Goal: Task Accomplishment & Management: Complete application form

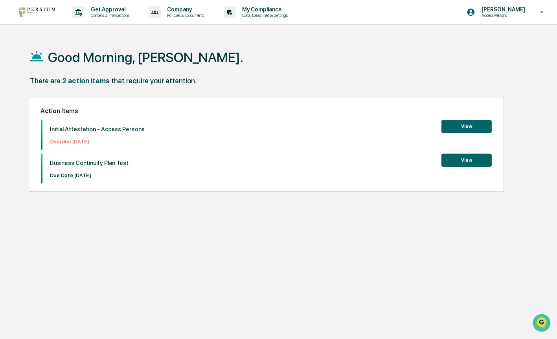
click at [470, 164] on button "View" at bounding box center [467, 160] width 50 height 13
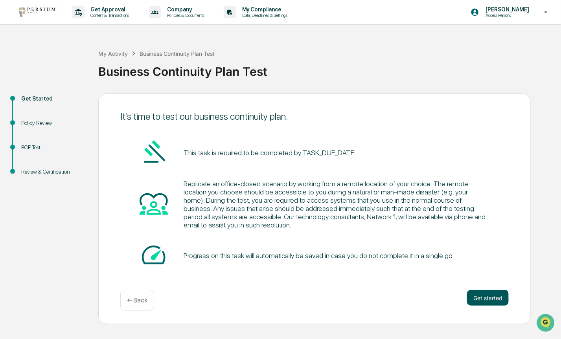
click at [483, 299] on button "Get started" at bounding box center [488, 298] width 42 height 16
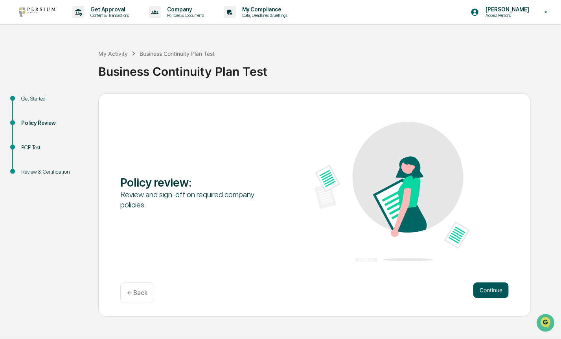
click at [492, 295] on button "Continue" at bounding box center [491, 291] width 35 height 16
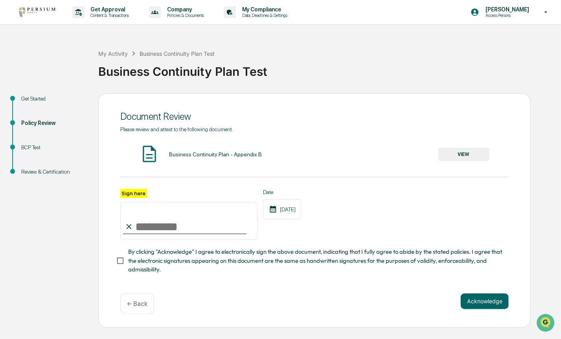
click at [140, 221] on input "Sign here" at bounding box center [188, 221] width 137 height 38
type input "**********"
click at [489, 308] on button "Acknowledge" at bounding box center [485, 302] width 48 height 16
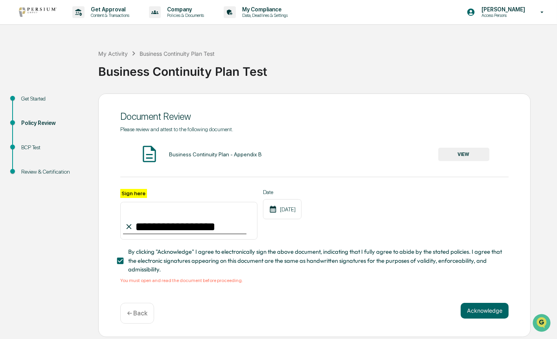
click at [465, 154] on button "VIEW" at bounding box center [464, 154] width 51 height 13
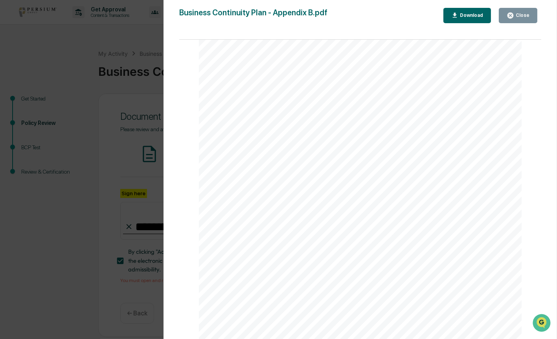
scroll to position [1024, 0]
click at [518, 20] on button "Close" at bounding box center [518, 15] width 39 height 15
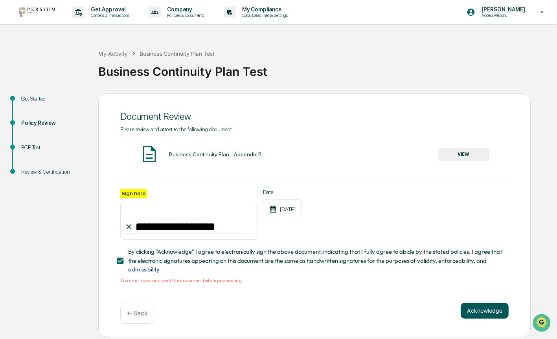
click at [479, 317] on button "Acknowledge" at bounding box center [485, 311] width 48 height 16
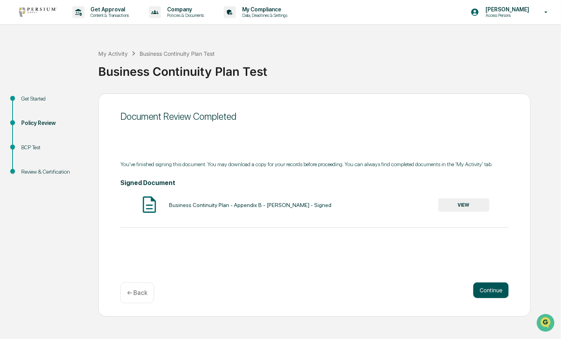
click at [502, 294] on button "Continue" at bounding box center [491, 291] width 35 height 16
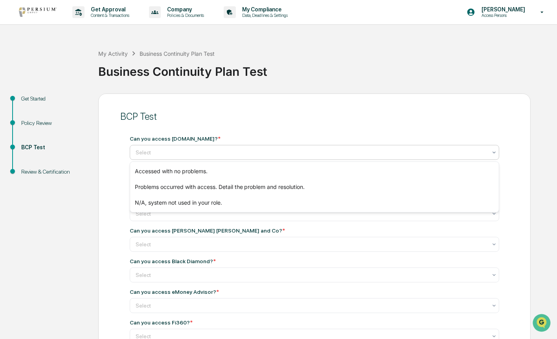
click at [172, 153] on div at bounding box center [312, 153] width 352 height 8
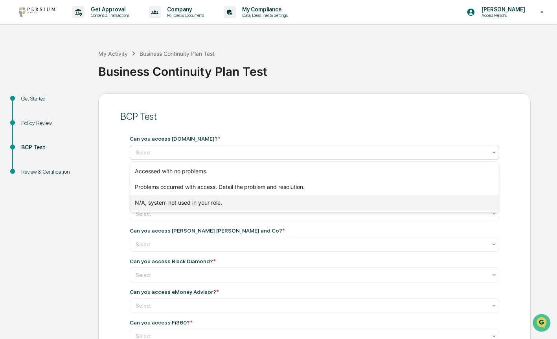
click at [178, 205] on div "N/A, system not used in your role." at bounding box center [314, 203] width 369 height 16
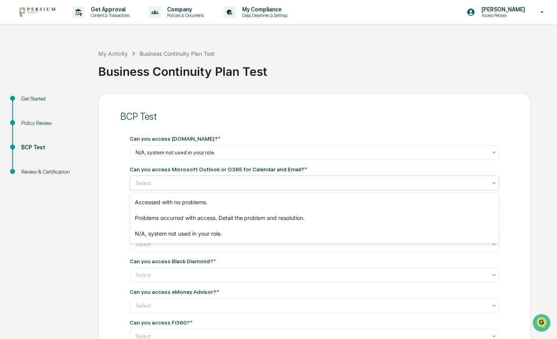
click at [172, 179] on div "Select" at bounding box center [312, 183] width 360 height 11
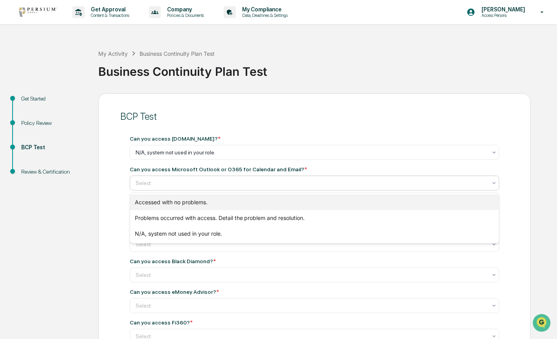
click at [174, 204] on div "Accessed with no problems." at bounding box center [314, 203] width 369 height 16
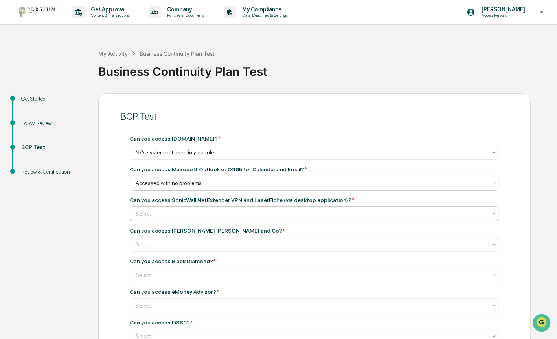
click at [173, 157] on div at bounding box center [312, 153] width 352 height 8
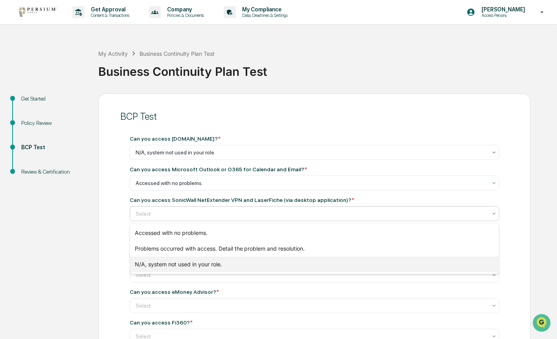
click at [181, 265] on div "N/A, system not used in your role." at bounding box center [314, 265] width 369 height 16
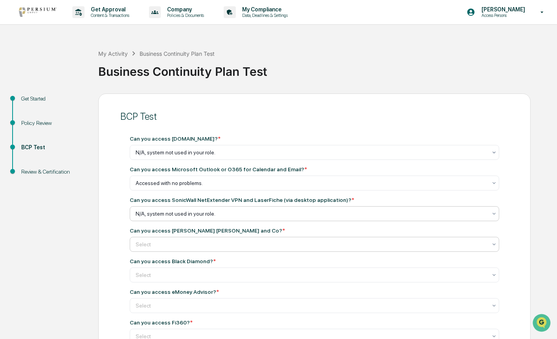
click at [166, 157] on div at bounding box center [312, 153] width 352 height 8
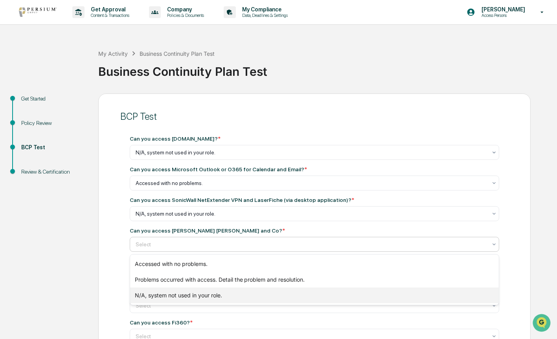
click at [184, 293] on div "N/A, system not used in your role." at bounding box center [314, 296] width 369 height 16
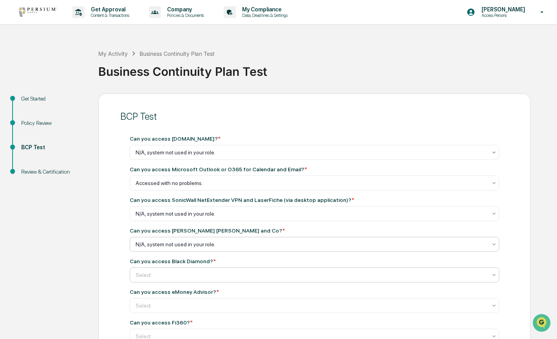
click at [168, 158] on div "Select" at bounding box center [312, 152] width 360 height 11
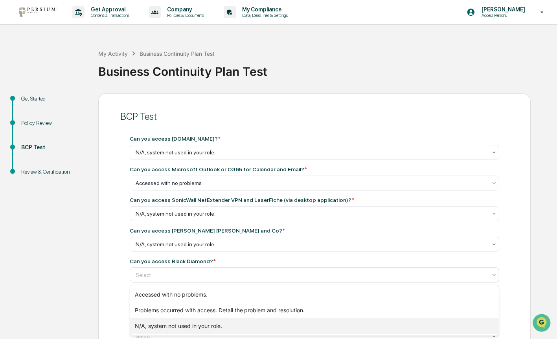
click at [182, 325] on div "N/A, system not used in your role." at bounding box center [314, 327] width 369 height 16
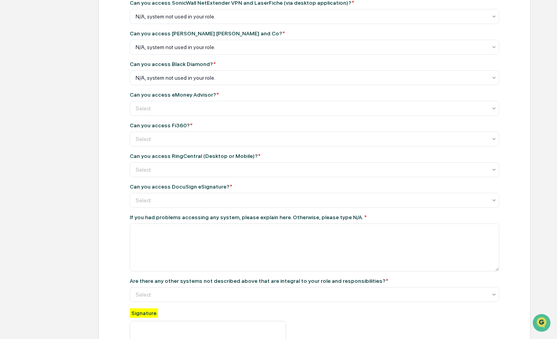
scroll to position [220, 0]
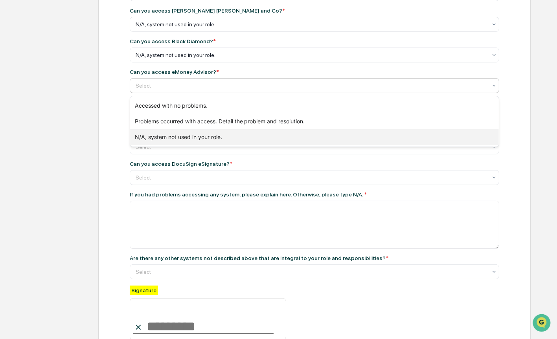
click at [168, 136] on div "N/A, system not used in your role." at bounding box center [314, 137] width 369 height 16
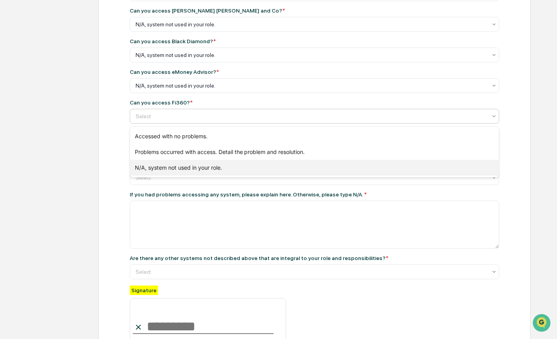
click at [164, 166] on div "N/A, system not used in your role." at bounding box center [314, 168] width 369 height 16
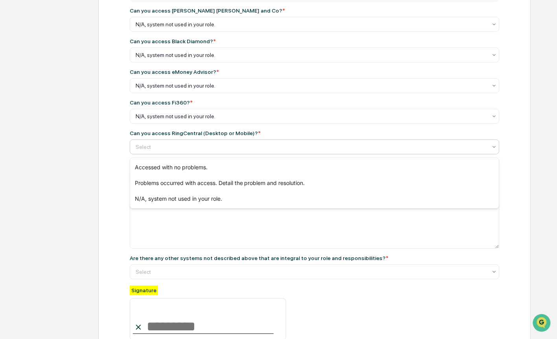
click at [161, 144] on div at bounding box center [312, 147] width 352 height 8
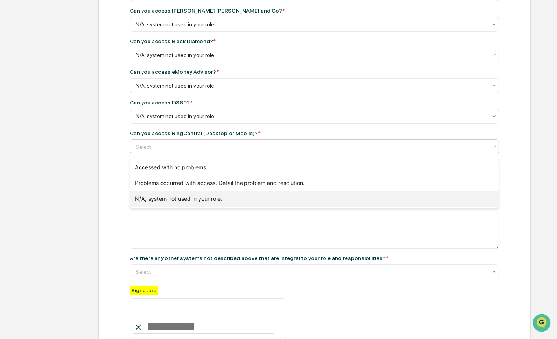
click at [169, 197] on div "N/A, system not used in your role." at bounding box center [314, 199] width 369 height 16
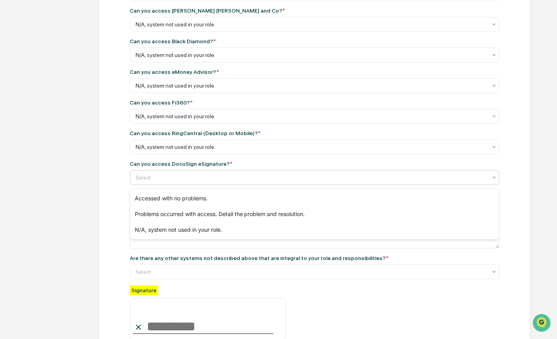
click at [159, 175] on div "Select" at bounding box center [312, 177] width 360 height 11
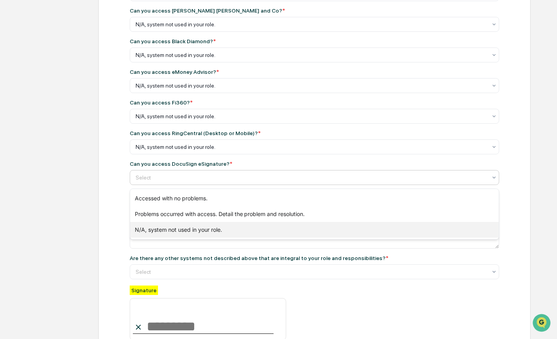
click at [171, 225] on div "N/A, system not used in your role." at bounding box center [314, 230] width 369 height 16
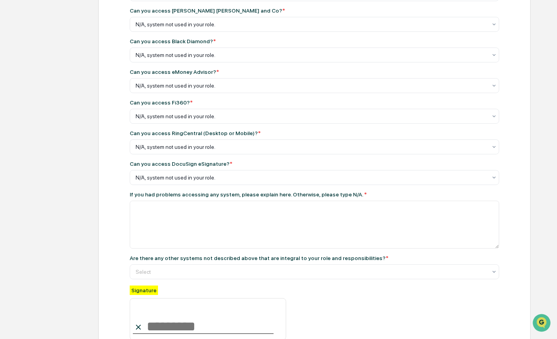
click at [94, 246] on div "Get Started Policy Review BCP Test Review & Certification BCP Test Can you acce…" at bounding box center [279, 132] width 550 height 519
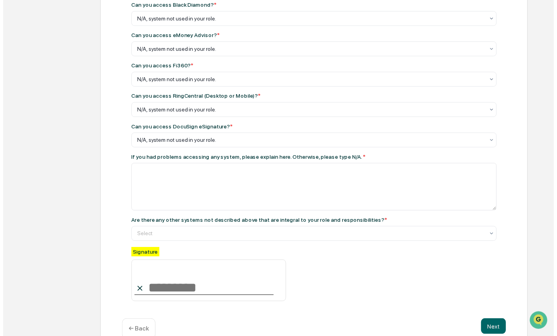
scroll to position [277, 0]
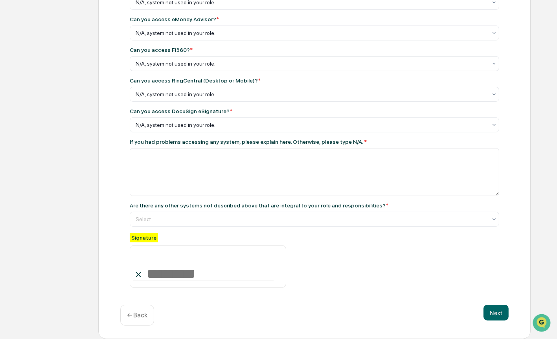
click at [171, 284] on input at bounding box center [208, 267] width 157 height 42
type input "**********"
click at [503, 316] on button "Next" at bounding box center [496, 313] width 25 height 16
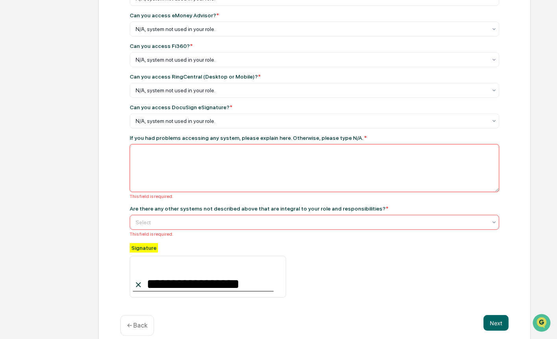
click at [233, 170] on textarea at bounding box center [315, 168] width 370 height 48
type textarea "***"
click at [173, 221] on div at bounding box center [312, 222] width 352 height 8
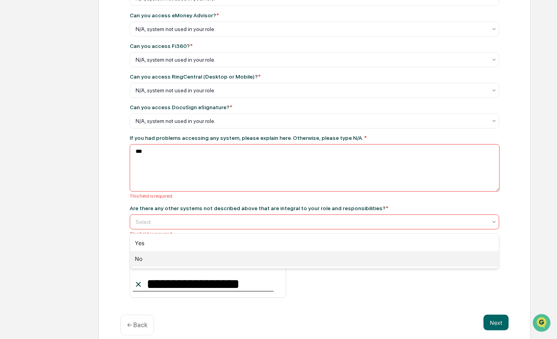
click at [144, 260] on div "No" at bounding box center [314, 259] width 369 height 16
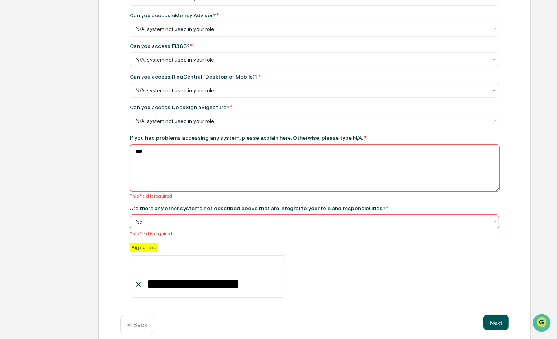
click at [495, 330] on button "Next" at bounding box center [496, 323] width 25 height 16
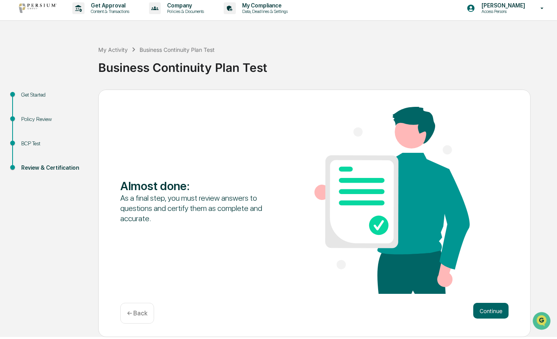
scroll to position [0, 0]
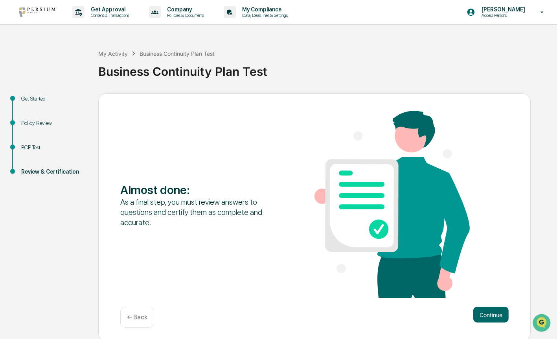
click at [537, 210] on div "Get Started Policy Review BCP Test Review & Certification Almost done : As a fi…" at bounding box center [279, 218] width 550 height 248
click at [498, 310] on button "Continue" at bounding box center [491, 315] width 35 height 16
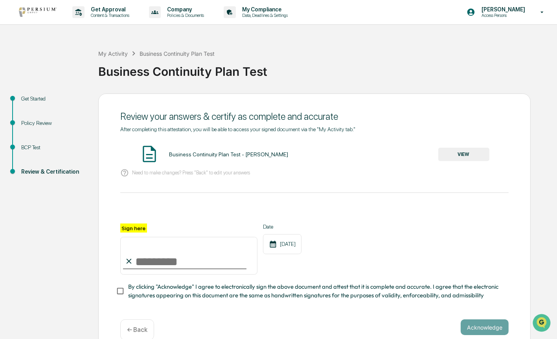
click at [457, 157] on button "VIEW" at bounding box center [464, 154] width 51 height 13
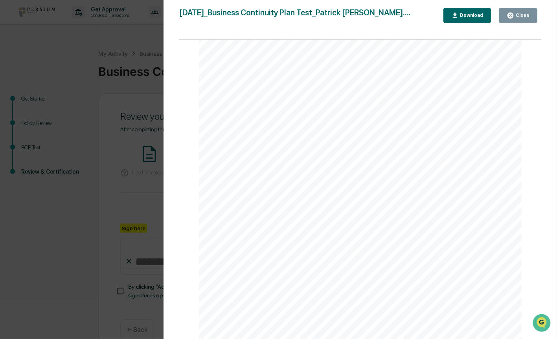
scroll to position [658, 0]
click at [512, 17] on icon "button" at bounding box center [511, 16] width 6 height 6
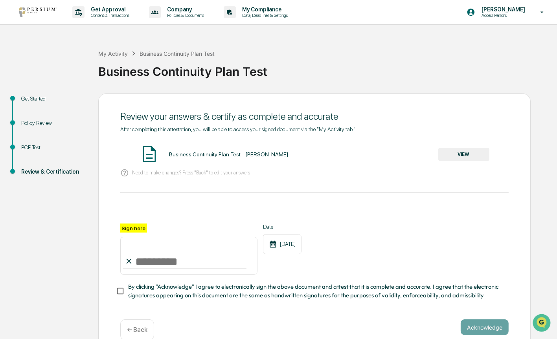
click at [148, 265] on input "Sign here" at bounding box center [188, 256] width 137 height 38
type input "**********"
click at [491, 335] on button "Acknowledge" at bounding box center [485, 328] width 48 height 16
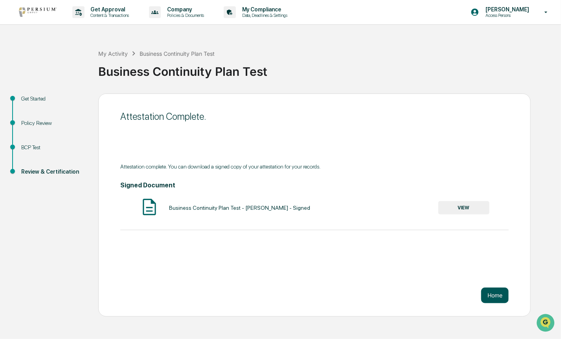
click at [498, 299] on button "Home" at bounding box center [495, 296] width 28 height 16
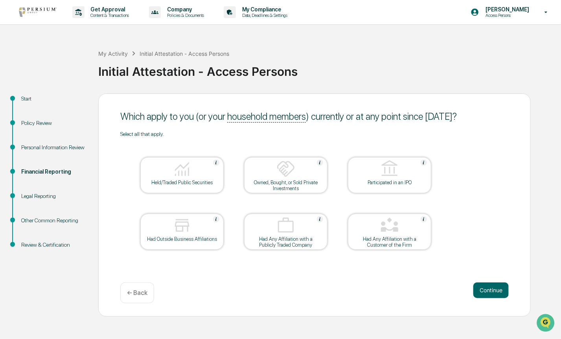
click at [186, 170] on img at bounding box center [182, 169] width 19 height 19
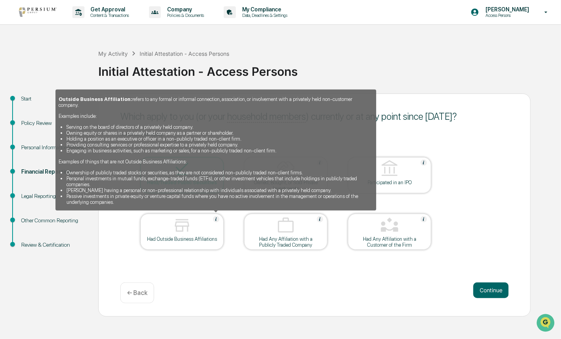
click at [216, 219] on img at bounding box center [216, 219] width 6 height 6
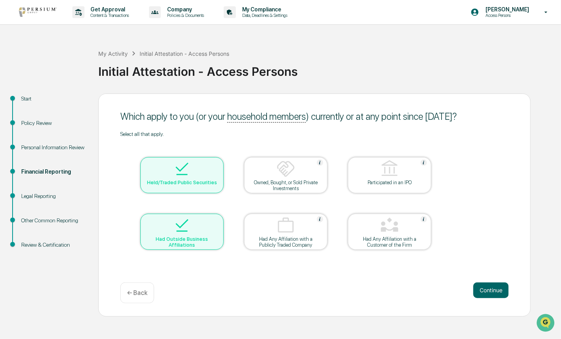
click at [216, 219] on div at bounding box center [182, 226] width 79 height 20
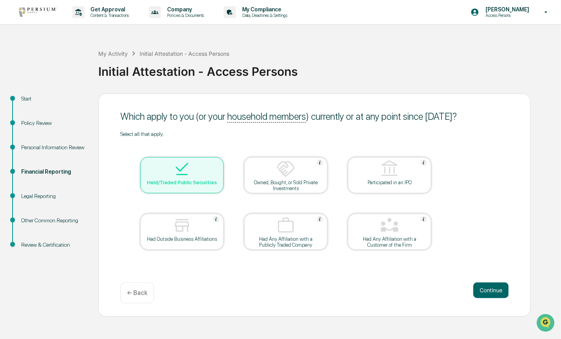
click at [197, 234] on div at bounding box center [182, 226] width 79 height 20
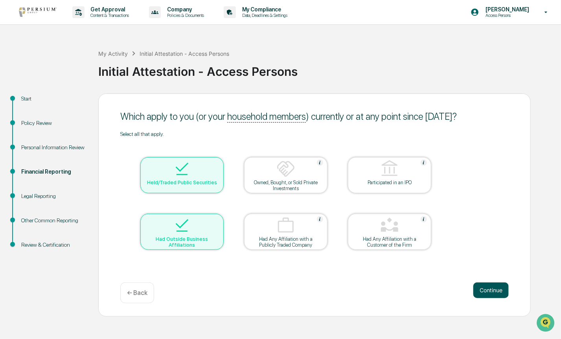
click at [496, 291] on button "Continue" at bounding box center [491, 291] width 35 height 16
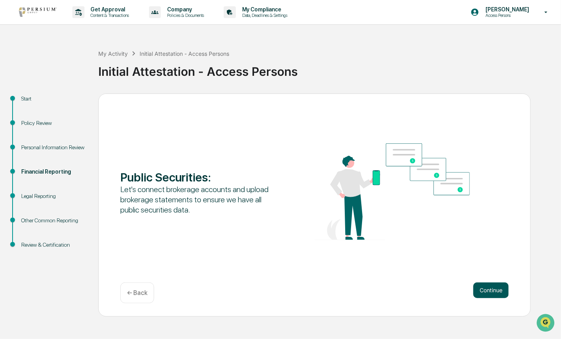
click at [492, 294] on button "Continue" at bounding box center [491, 291] width 35 height 16
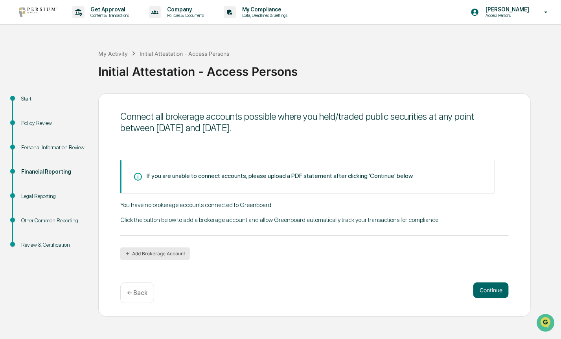
click at [154, 253] on button "Add Brokerage Account" at bounding box center [155, 254] width 70 height 13
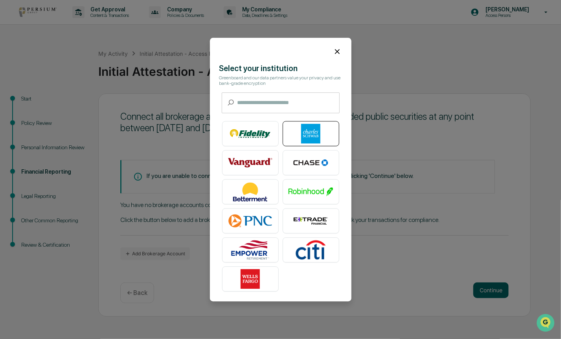
click at [309, 136] on img at bounding box center [311, 134] width 45 height 20
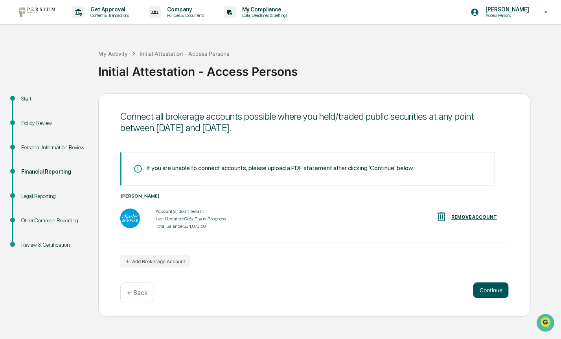
click at [487, 290] on button "Continue" at bounding box center [491, 291] width 35 height 16
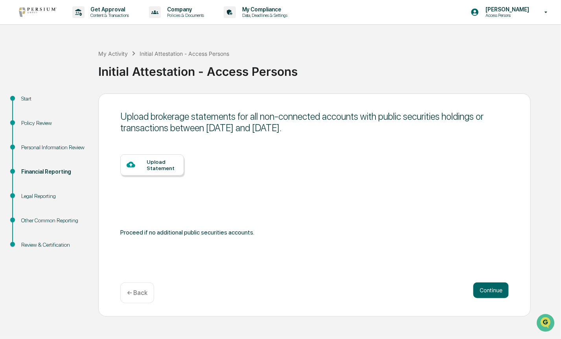
click at [153, 164] on div "Upload Statement" at bounding box center [162, 165] width 31 height 13
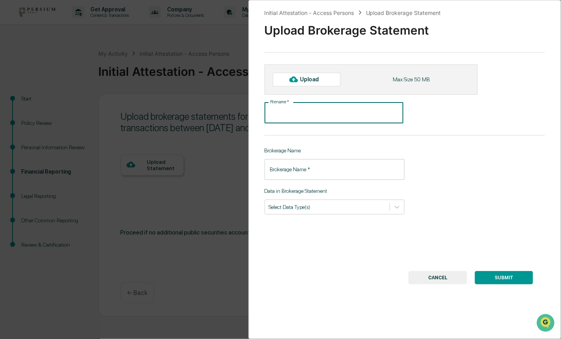
click at [311, 112] on input "File name   *" at bounding box center [334, 113] width 139 height 21
click at [308, 80] on div "Upload" at bounding box center [313, 79] width 26 height 6
type input "**********"
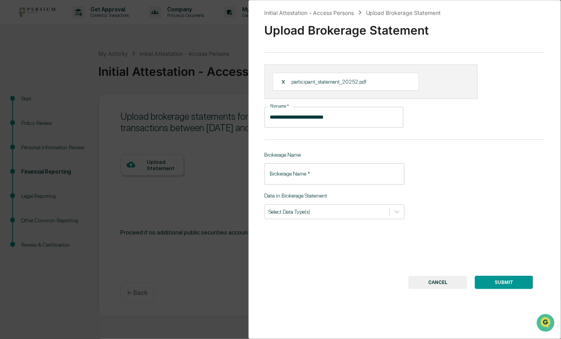
click at [351, 172] on input "Brokerage Name   *" at bounding box center [335, 174] width 140 height 21
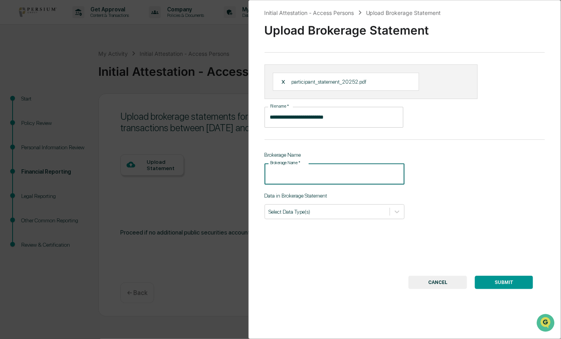
click at [436, 179] on div "**********" at bounding box center [405, 169] width 313 height 339
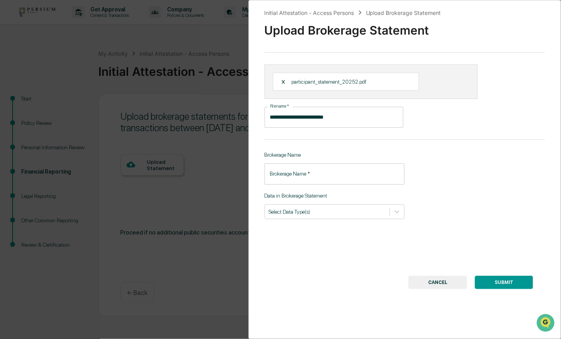
click at [503, 284] on button "SUBMIT" at bounding box center [504, 282] width 58 height 13
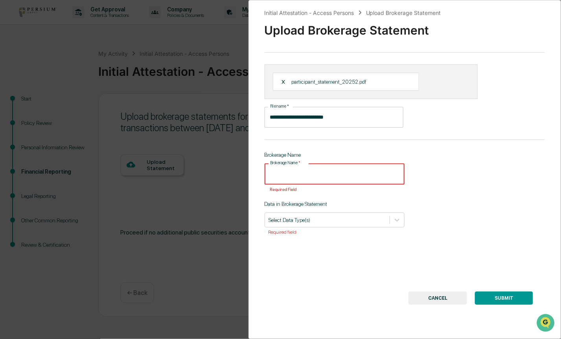
click at [311, 177] on input "Brokerage Name   *" at bounding box center [335, 174] width 140 height 21
type input "*"
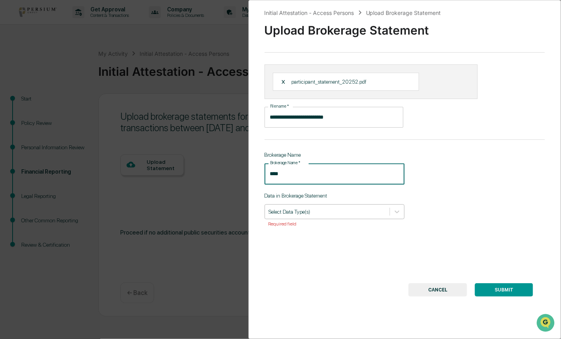
type input "****"
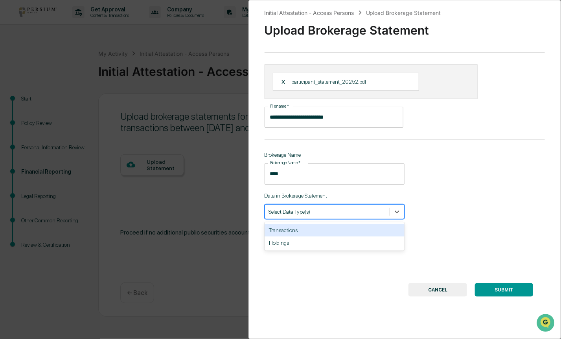
click at [315, 214] on div at bounding box center [327, 211] width 117 height 7
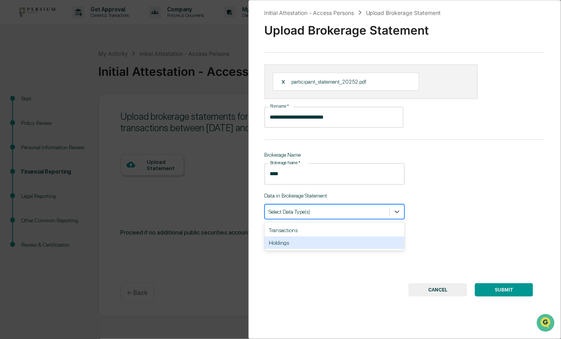
click at [294, 241] on div "Holdings" at bounding box center [335, 243] width 140 height 13
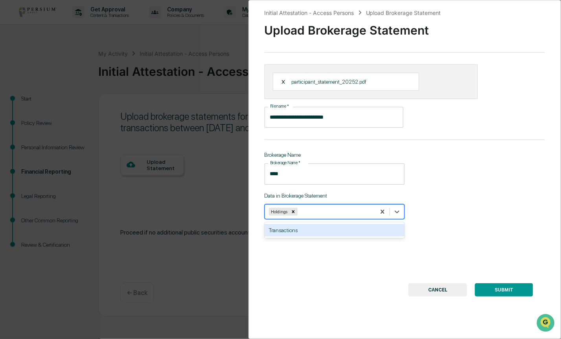
click at [488, 291] on button "SUBMIT" at bounding box center [504, 290] width 58 height 13
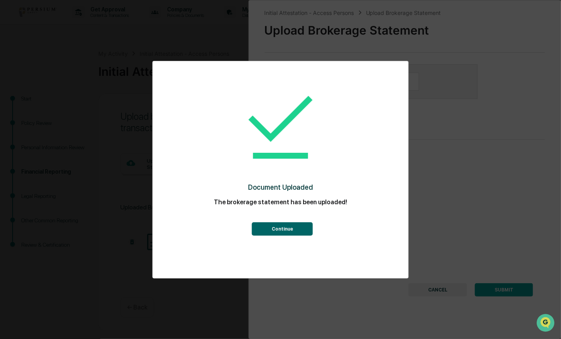
click at [282, 229] on button "Continue" at bounding box center [282, 229] width 61 height 13
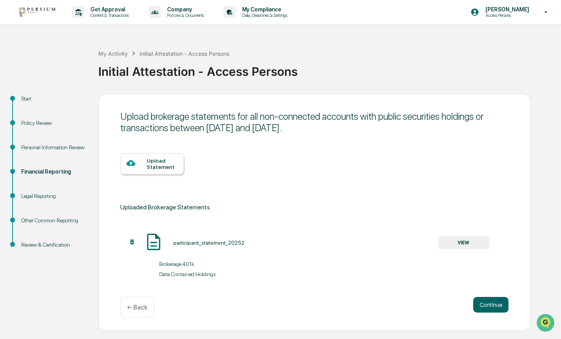
click at [529, 159] on div "Upload brokerage statements for all non-connected accounts with public securiti…" at bounding box center [314, 213] width 433 height 238
click at [485, 310] on button "Continue" at bounding box center [491, 305] width 35 height 16
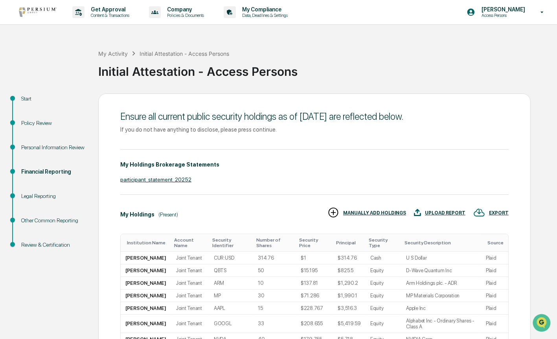
click at [545, 218] on div "Start Policy Review Personal Information Review Financial Reporting Legal Repor…" at bounding box center [279, 261] width 550 height 334
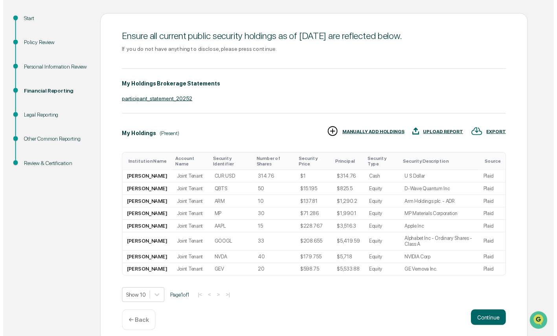
scroll to position [125, 0]
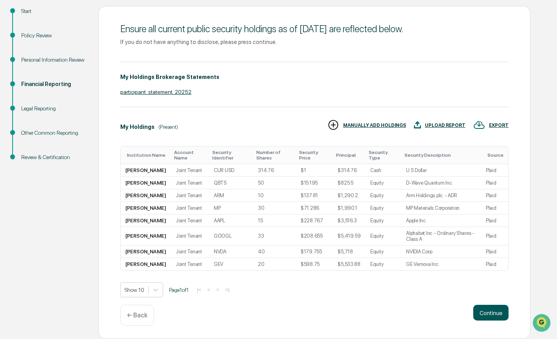
click at [490, 311] on button "Continue" at bounding box center [491, 313] width 35 height 16
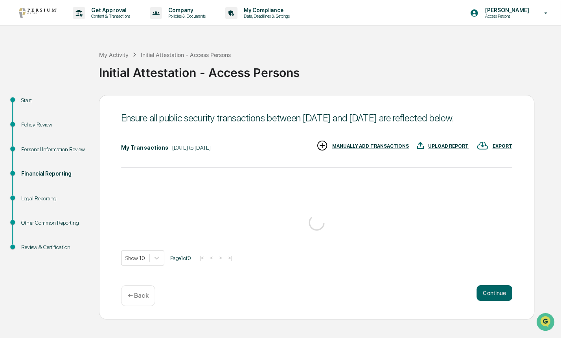
scroll to position [0, 0]
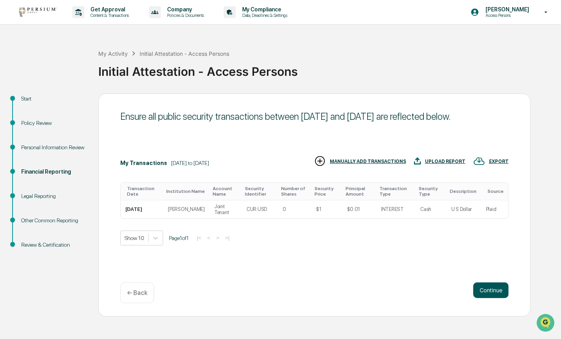
click at [484, 296] on button "Continue" at bounding box center [491, 291] width 35 height 16
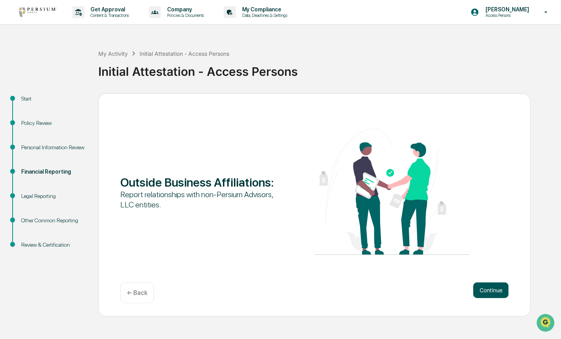
click at [491, 293] on button "Continue" at bounding box center [491, 291] width 35 height 16
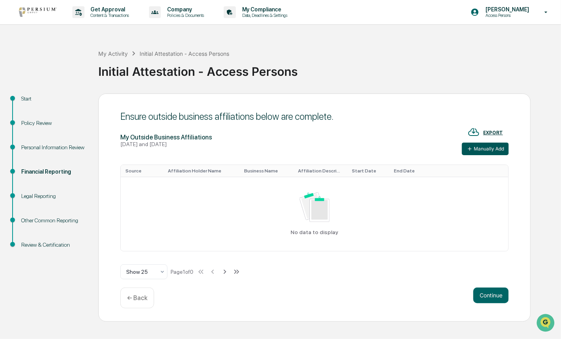
click at [483, 147] on button "Manually Add" at bounding box center [485, 149] width 47 height 13
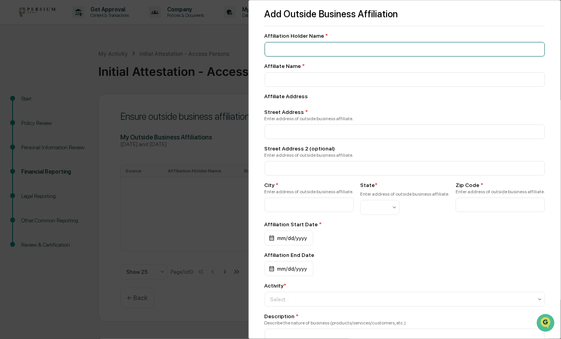
click at [300, 52] on input at bounding box center [405, 49] width 281 height 15
type input "*"
type input "**********"
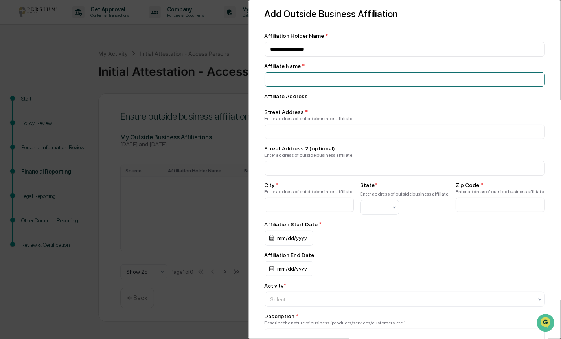
click at [296, 57] on input at bounding box center [405, 49] width 281 height 15
type input "**********"
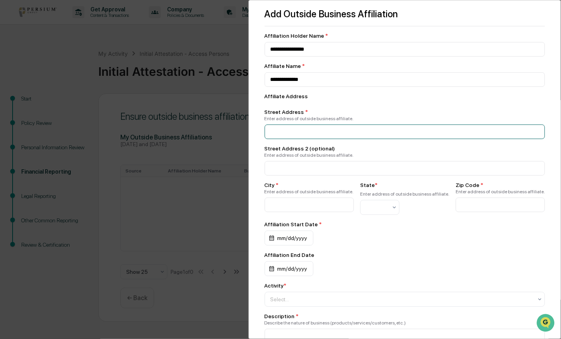
click at [293, 132] on input at bounding box center [405, 132] width 281 height 15
type input "**********"
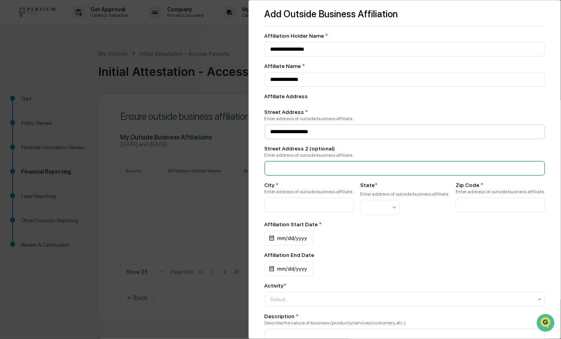
type input "**********"
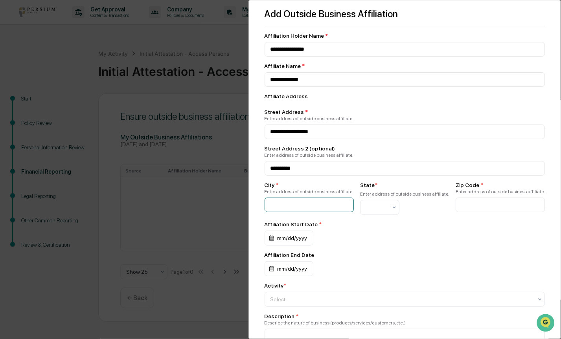
click at [285, 208] on input at bounding box center [309, 205] width 89 height 15
type input "*******"
click at [391, 205] on div at bounding box center [376, 207] width 29 height 11
click at [378, 312] on div "GA" at bounding box center [381, 314] width 39 height 16
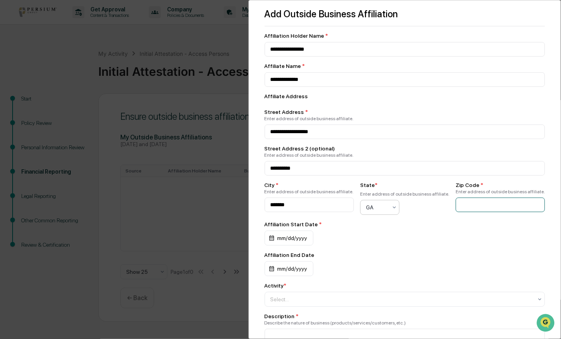
click at [465, 211] on input at bounding box center [500, 205] width 89 height 15
type input "*****"
click at [283, 239] on div "mm/dd/yyyy" at bounding box center [289, 238] width 49 height 15
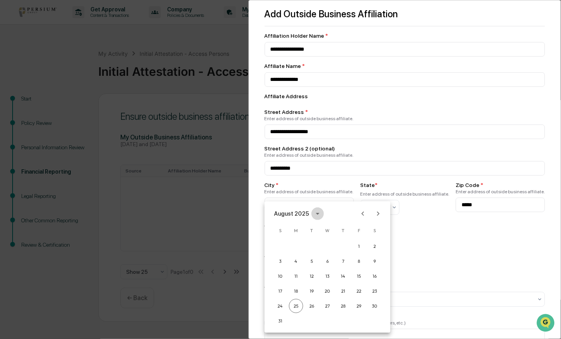
click at [314, 216] on icon "calendar view is open, switch to year view" at bounding box center [318, 214] width 9 height 9
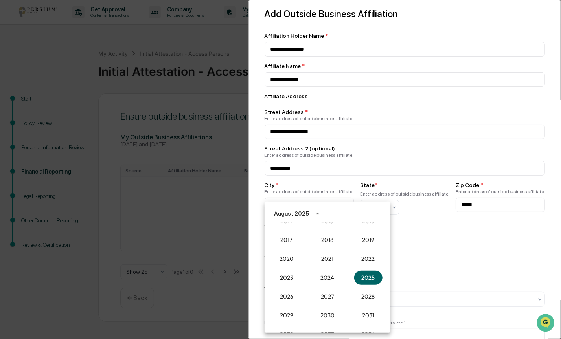
scroll to position [632, 0]
click at [371, 280] on button "2010" at bounding box center [368, 280] width 28 height 14
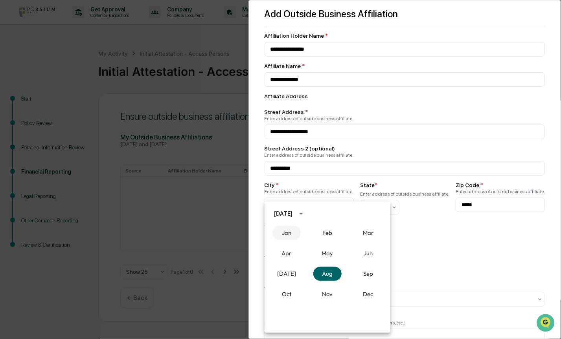
click at [293, 232] on button "Jan" at bounding box center [287, 233] width 28 height 14
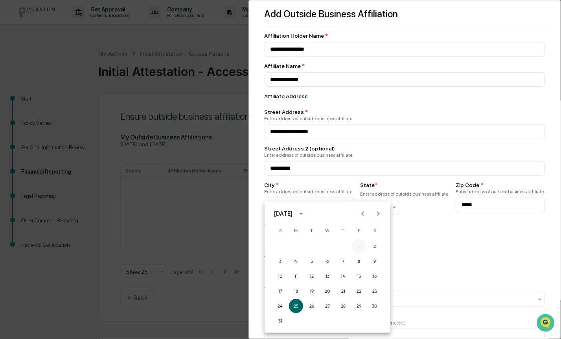
click at [359, 247] on button "1" at bounding box center [359, 247] width 14 height 14
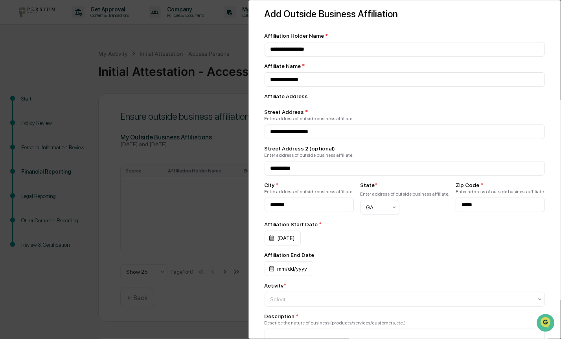
click at [250, 269] on div "**********" at bounding box center [405, 169] width 313 height 339
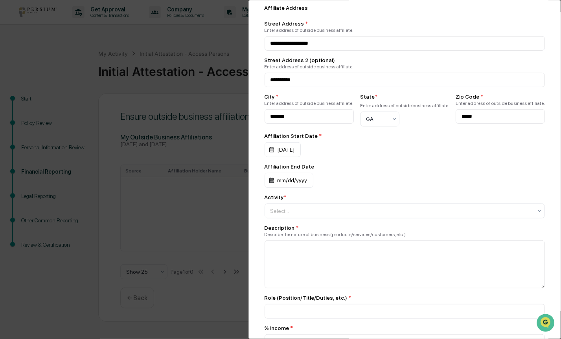
scroll to position [110, 0]
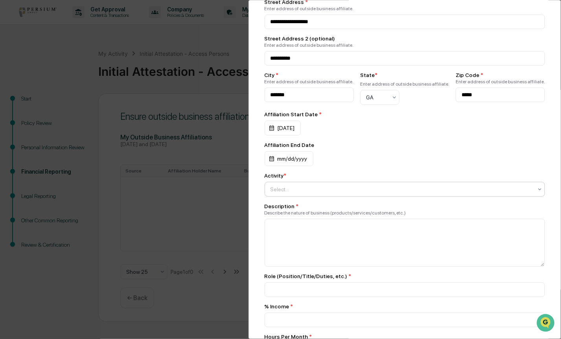
click at [297, 186] on div "Select..." at bounding box center [402, 189] width 271 height 13
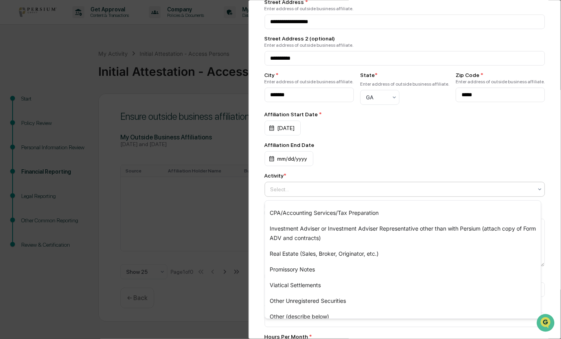
scroll to position [68, 0]
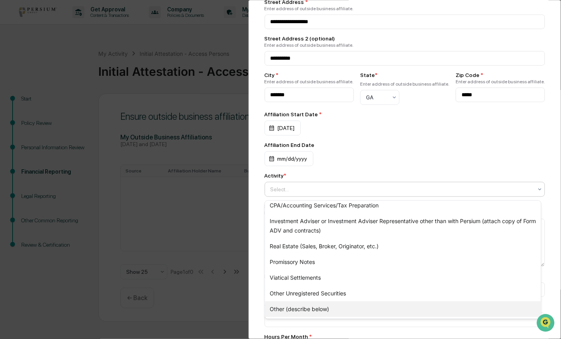
click at [329, 312] on div "Other (describe below)" at bounding box center [403, 310] width 276 height 16
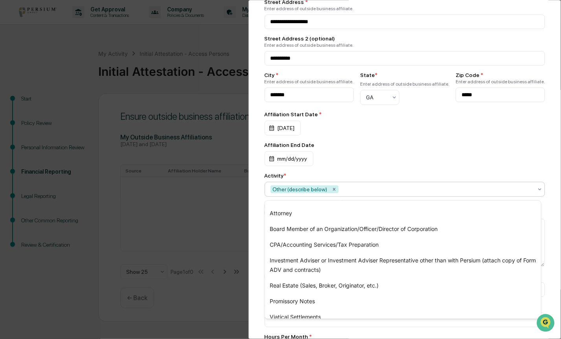
scroll to position [36, 0]
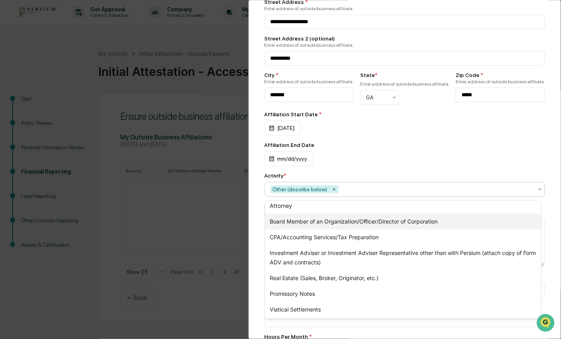
click at [387, 221] on div "Board Member of an Organization/Officer/Director of Corporation" at bounding box center [403, 222] width 276 height 16
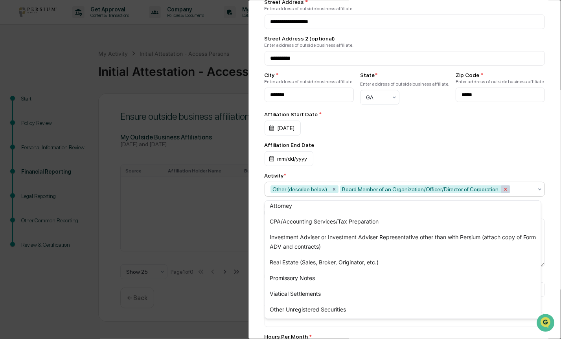
click at [504, 191] on icon "Remove Board Member of an Organization/Officer/Director of Corporation" at bounding box center [505, 189] width 3 height 3
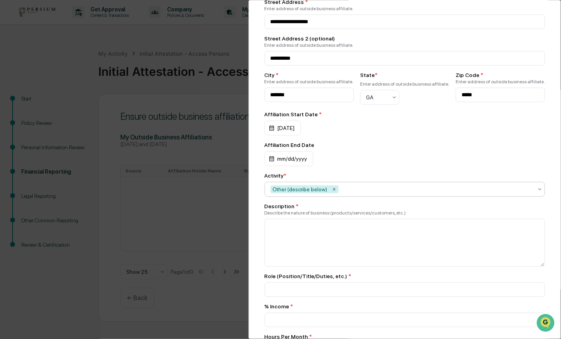
click at [251, 214] on div "**********" at bounding box center [405, 169] width 313 height 339
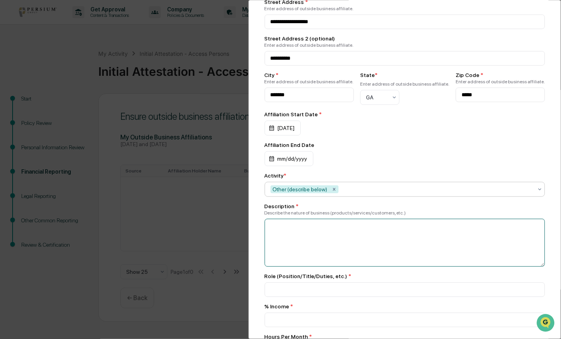
click at [290, 229] on textarea at bounding box center [405, 243] width 281 height 48
type textarea "**********"
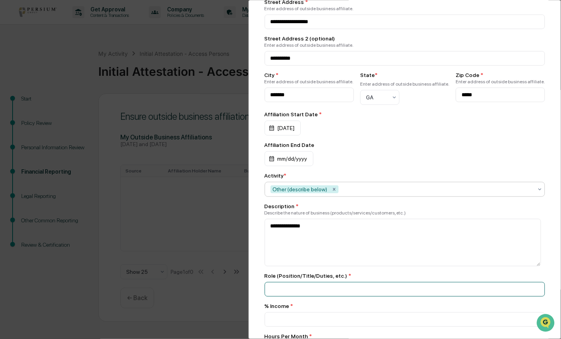
type input "***"
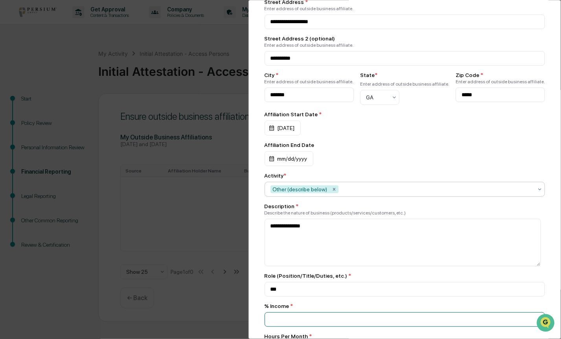
click at [280, 327] on input "number" at bounding box center [405, 320] width 281 height 15
type input "**"
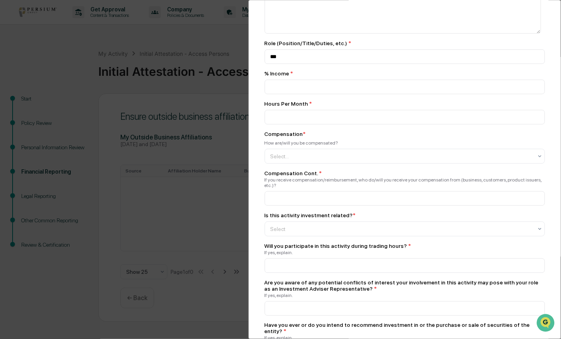
scroll to position [345, 0]
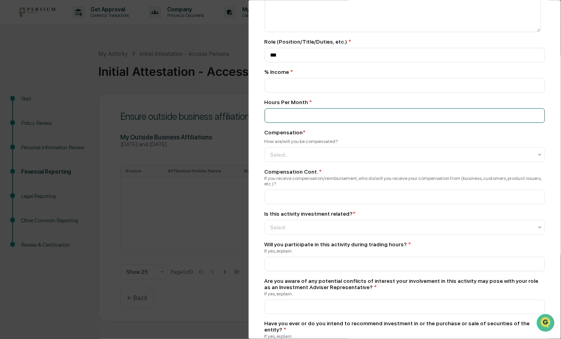
click at [308, 93] on input "number" at bounding box center [405, 85] width 281 height 15
type input "***"
click at [290, 159] on div at bounding box center [402, 155] width 263 height 8
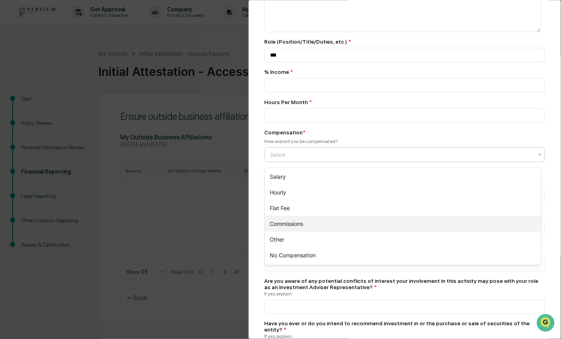
click at [286, 227] on div "Commissions" at bounding box center [403, 224] width 276 height 16
click at [276, 227] on div "Other" at bounding box center [403, 224] width 276 height 16
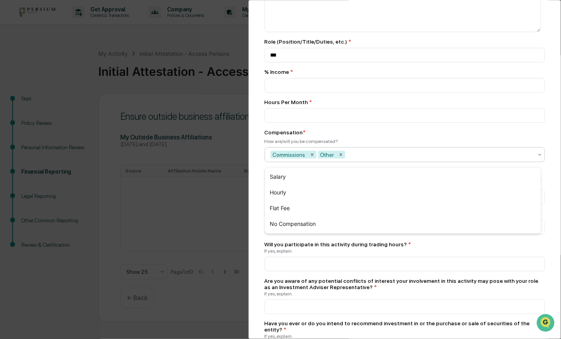
click at [257, 212] on div "**********" at bounding box center [405, 169] width 313 height 339
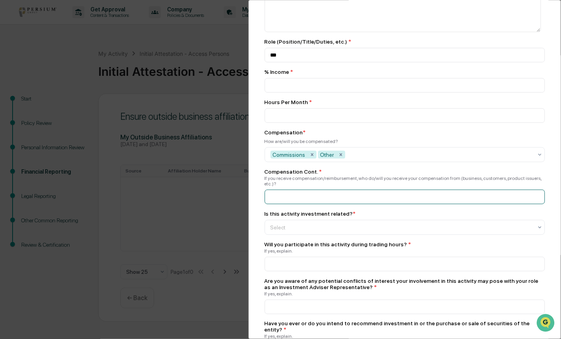
type input "**********"
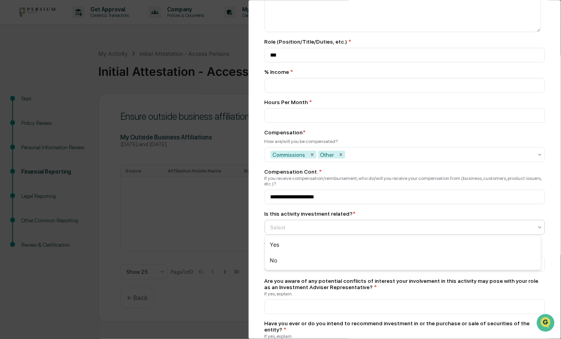
click at [286, 226] on div at bounding box center [402, 228] width 263 height 8
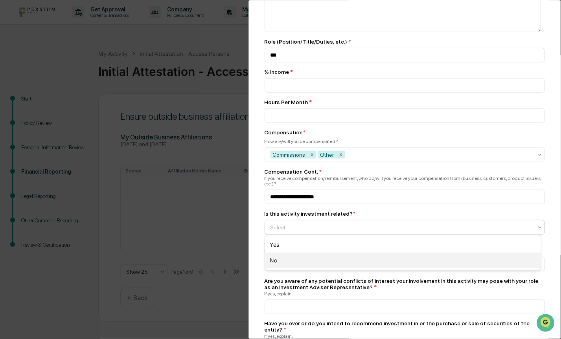
click at [278, 264] on div "No" at bounding box center [403, 261] width 276 height 16
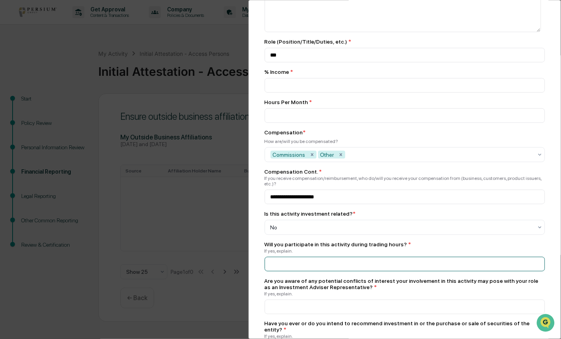
click at [253, 256] on div "**********" at bounding box center [405, 169] width 313 height 339
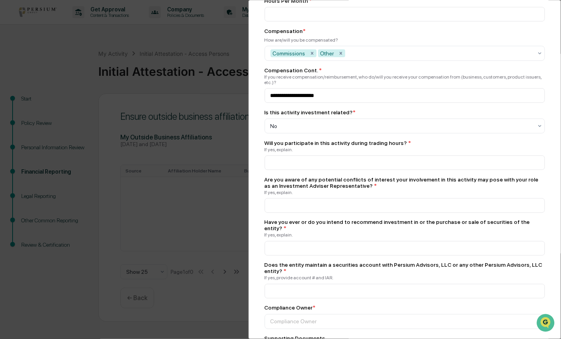
scroll to position [518, 0]
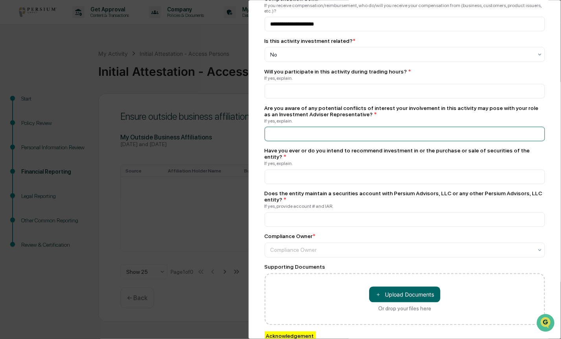
type input "****"
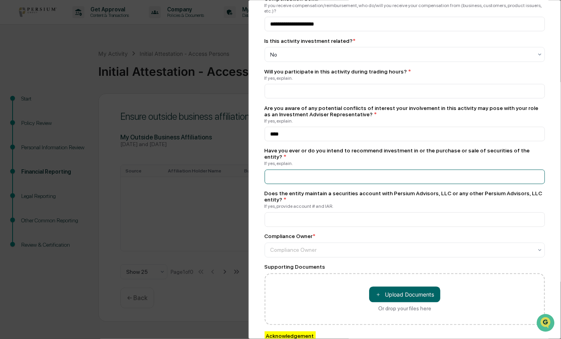
type input "****"
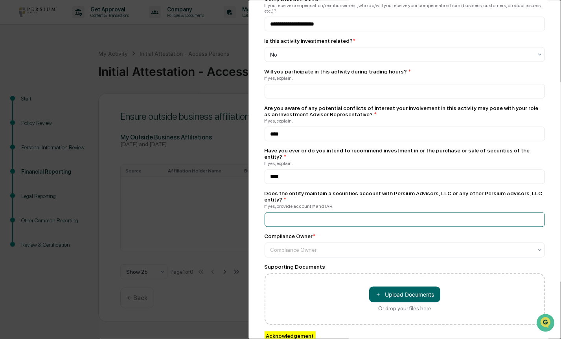
type input "**"
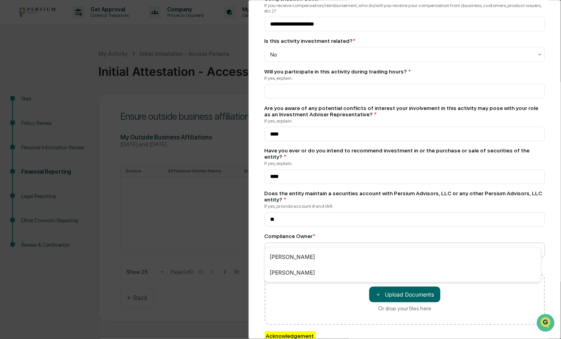
click at [286, 247] on div at bounding box center [402, 251] width 263 height 8
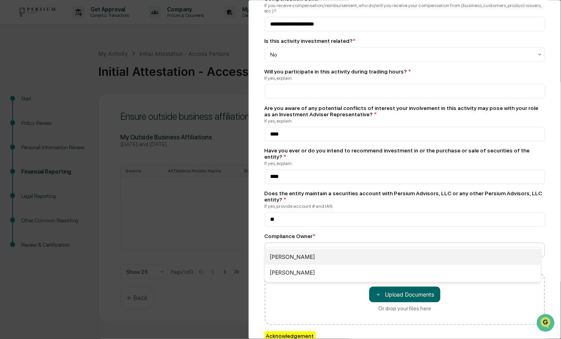
click at [290, 256] on div "[PERSON_NAME]" at bounding box center [403, 257] width 276 height 16
click at [288, 247] on div at bounding box center [402, 251] width 263 height 8
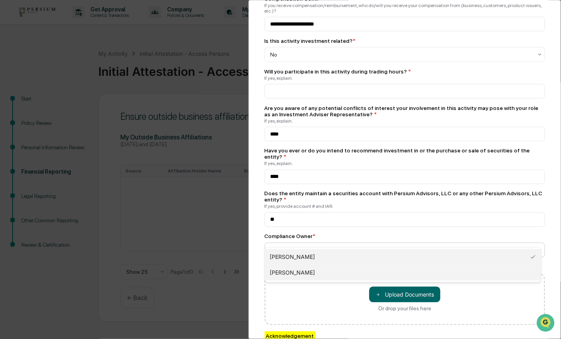
click at [294, 272] on div "[PERSON_NAME]" at bounding box center [403, 273] width 276 height 16
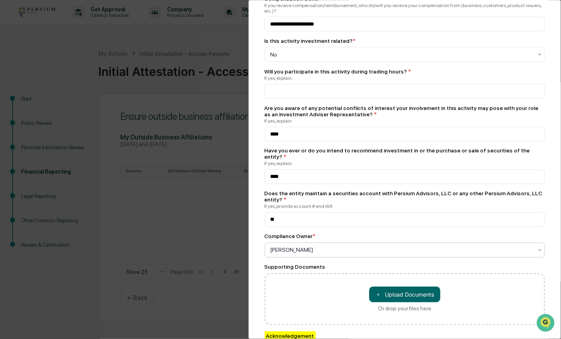
click at [252, 262] on div "**********" at bounding box center [405, 169] width 313 height 339
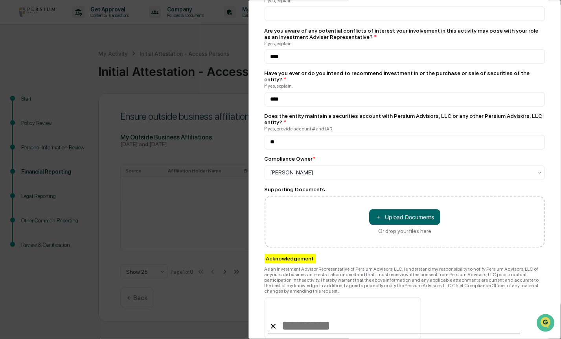
scroll to position [619, 0]
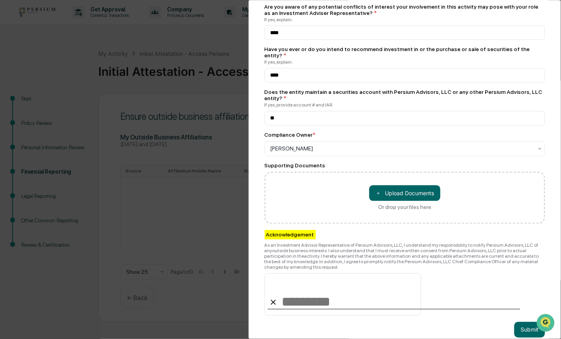
click at [312, 280] on input at bounding box center [343, 295] width 157 height 42
type input "**********"
click at [519, 323] on button "Submit" at bounding box center [530, 331] width 31 height 16
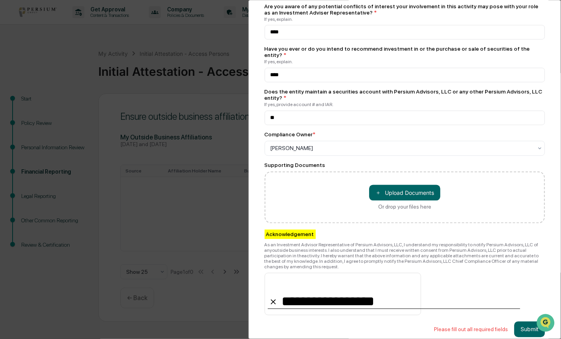
click at [337, 243] on div "As an Investment Advisor Representative of Persium Advisors, LLC, I understand …" at bounding box center [405, 257] width 281 height 28
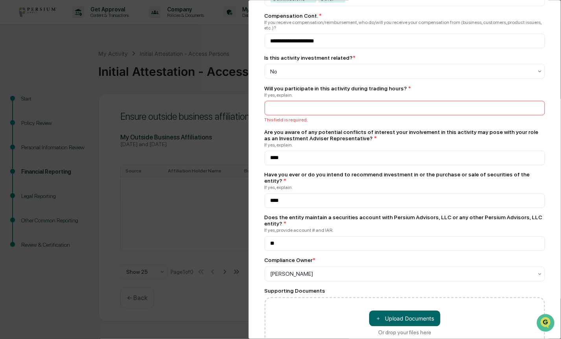
scroll to position [500, 0]
click at [301, 103] on input at bounding box center [405, 109] width 281 height 15
type input "*"
type input "**"
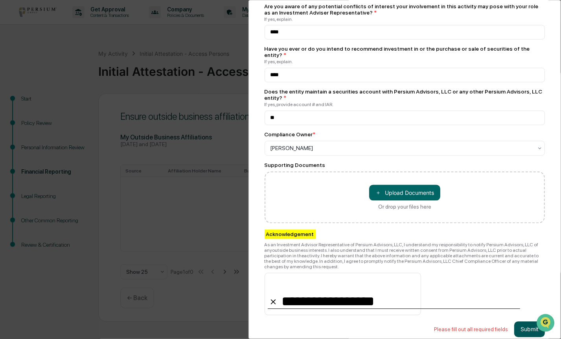
click at [517, 322] on button "Submit" at bounding box center [530, 330] width 31 height 16
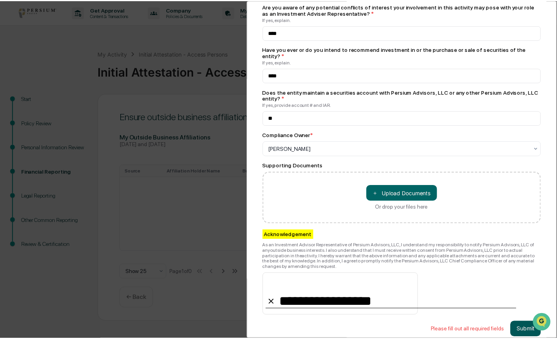
scroll to position [619, 0]
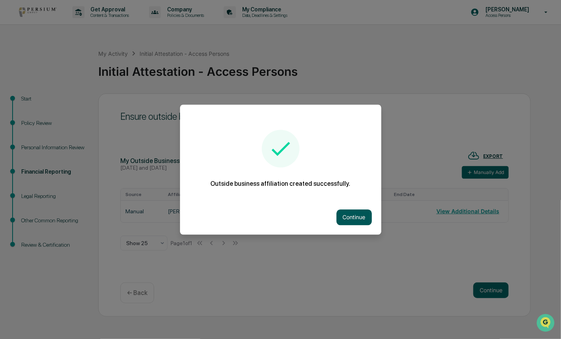
click at [352, 219] on button "Continue" at bounding box center [354, 218] width 35 height 16
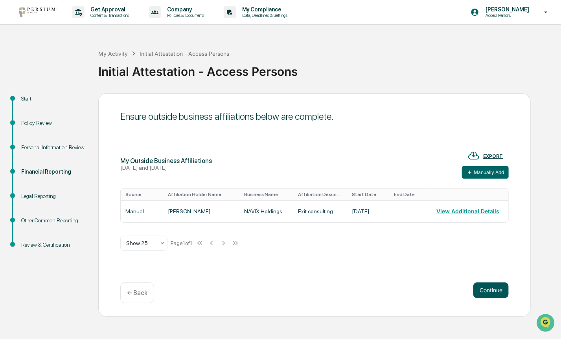
click at [488, 289] on button "Continue" at bounding box center [491, 291] width 35 height 16
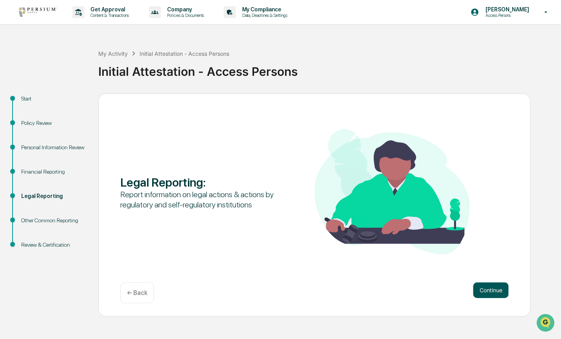
click at [487, 292] on button "Continue" at bounding box center [491, 291] width 35 height 16
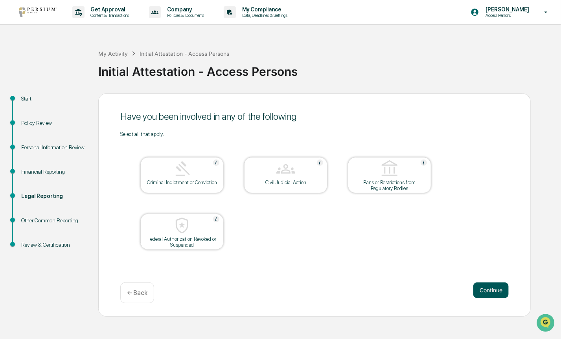
click at [488, 289] on button "Continue" at bounding box center [491, 291] width 35 height 16
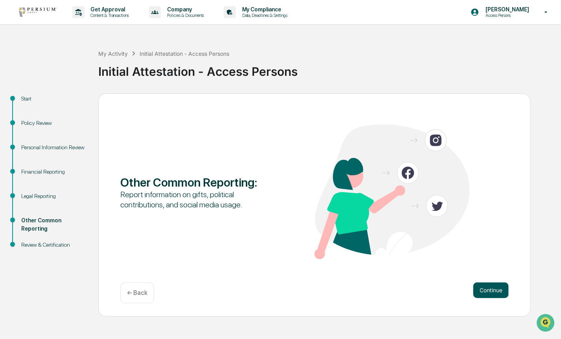
click at [489, 292] on button "Continue" at bounding box center [491, 291] width 35 height 16
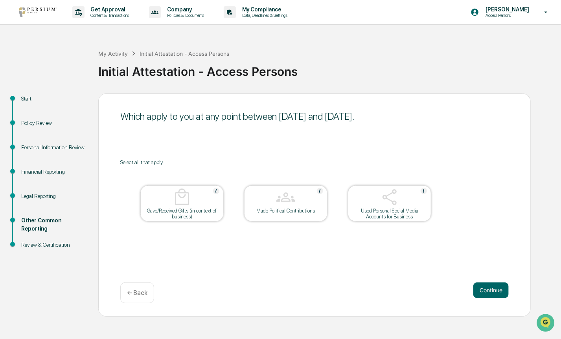
click at [489, 292] on button "Continue" at bounding box center [491, 291] width 35 height 16
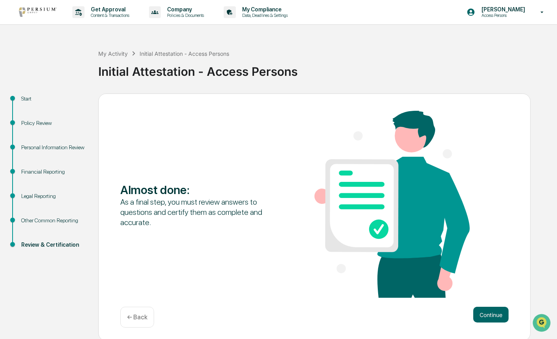
click at [489, 292] on div "Almost done : As a final step, you must review answers to questions and certify…" at bounding box center [314, 205] width 389 height 189
click at [489, 321] on button "Continue" at bounding box center [491, 315] width 35 height 16
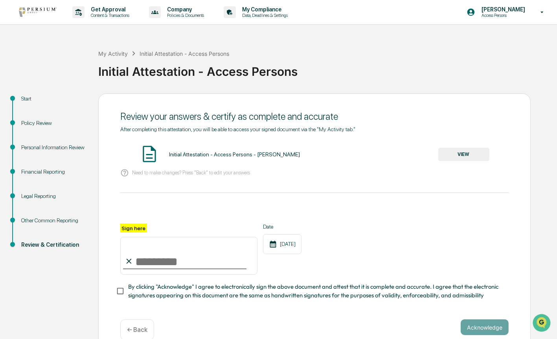
click at [458, 154] on button "VIEW" at bounding box center [464, 154] width 51 height 13
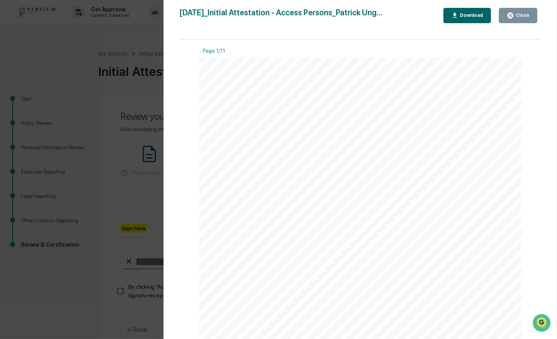
click at [543, 192] on div "Version History [DATE] 02:57 PM [PERSON_NAME] [DATE]_Initial Attestation - Acce…" at bounding box center [361, 177] width 394 height 355
click at [515, 17] on icon "button" at bounding box center [510, 15] width 7 height 7
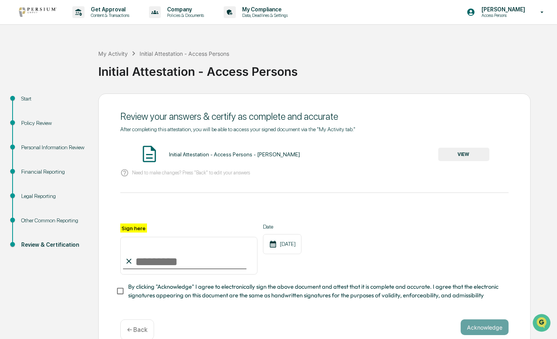
click at [135, 251] on input "Sign here" at bounding box center [188, 256] width 137 height 38
type input "**********"
click at [498, 331] on button "Acknowledge" at bounding box center [485, 328] width 48 height 16
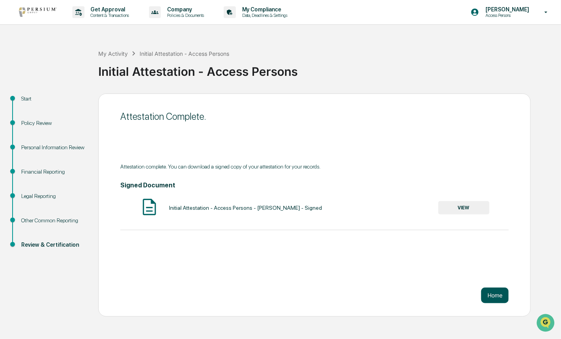
click at [496, 295] on button "Home" at bounding box center [495, 296] width 28 height 16
